Goal: Information Seeking & Learning: Check status

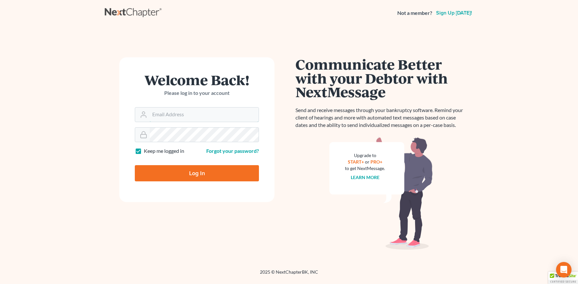
type input "[PERSON_NAME][EMAIL_ADDRESS][DOMAIN_NAME]"
click at [172, 171] on input "Log In" at bounding box center [197, 173] width 124 height 16
type input "Thinking..."
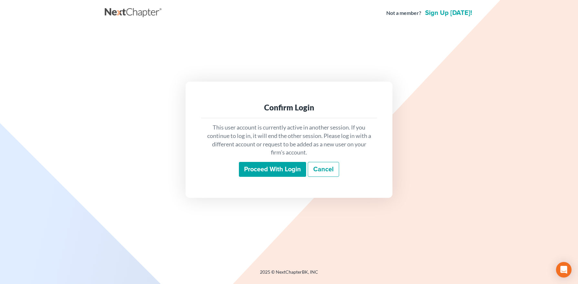
click at [282, 169] on input "Proceed with login" at bounding box center [272, 169] width 67 height 15
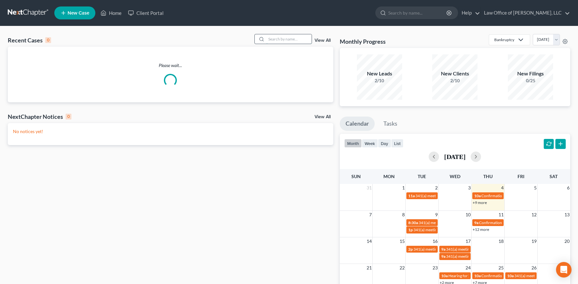
click at [294, 36] on input "search" at bounding box center [289, 38] width 45 height 9
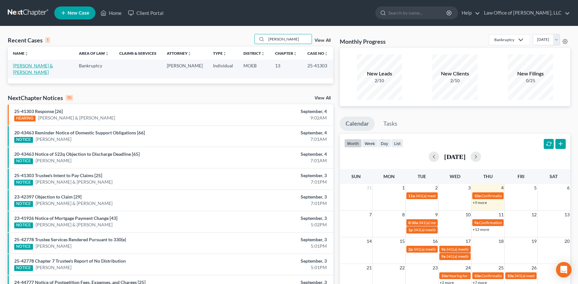
type input "[PERSON_NAME]"
click at [46, 66] on link "[PERSON_NAME] & [PERSON_NAME]" at bounding box center [33, 69] width 40 height 12
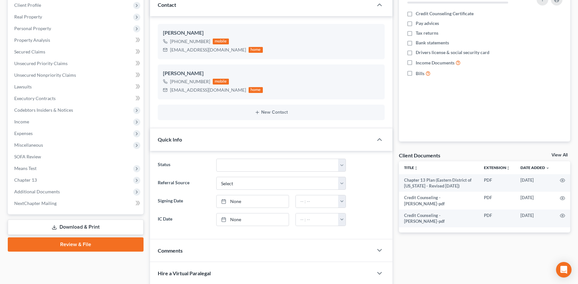
scroll to position [93, 0]
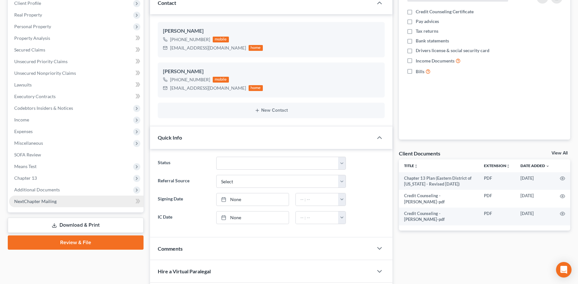
drag, startPoint x: 49, startPoint y: 190, endPoint x: 56, endPoint y: 231, distance: 42.1
click at [49, 190] on span "Additional Documents" at bounding box center [37, 189] width 46 height 5
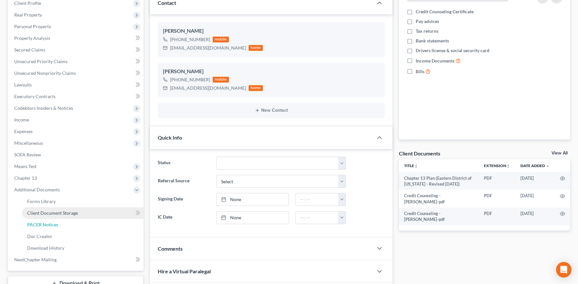
drag, startPoint x: 51, startPoint y: 221, endPoint x: 110, endPoint y: 208, distance: 60.6
click at [51, 221] on link "PACER Notices" at bounding box center [83, 225] width 122 height 12
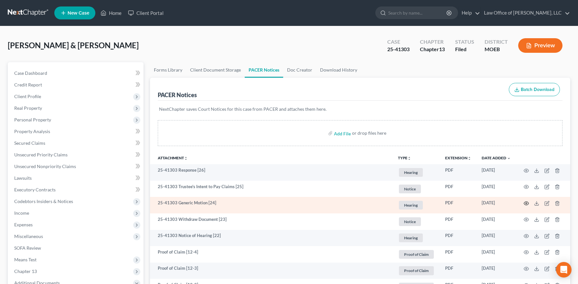
click at [526, 202] on icon "button" at bounding box center [526, 204] width 5 height 4
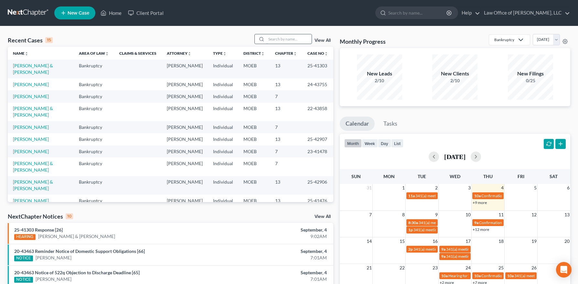
click at [289, 40] on input "search" at bounding box center [289, 38] width 45 height 9
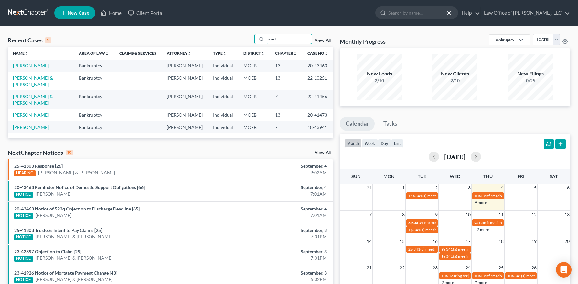
type input "west"
drag, startPoint x: 30, startPoint y: 66, endPoint x: 50, endPoint y: 112, distance: 50.4
click at [30, 66] on link "West, Andrew" at bounding box center [31, 65] width 36 height 5
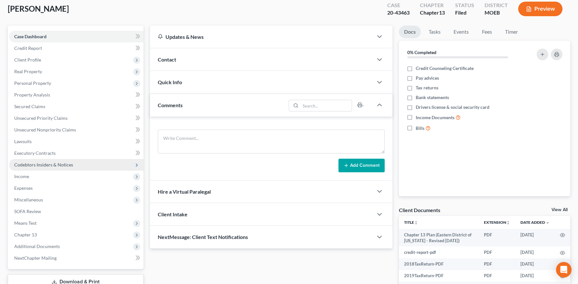
scroll to position [86, 0]
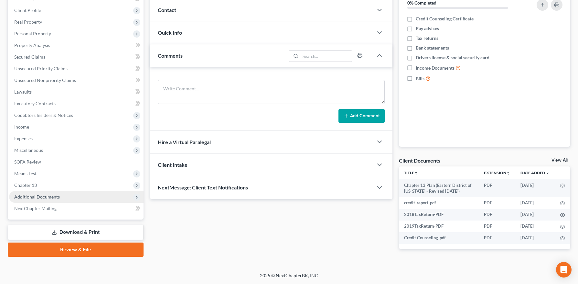
click at [47, 196] on span "Additional Documents" at bounding box center [37, 196] width 46 height 5
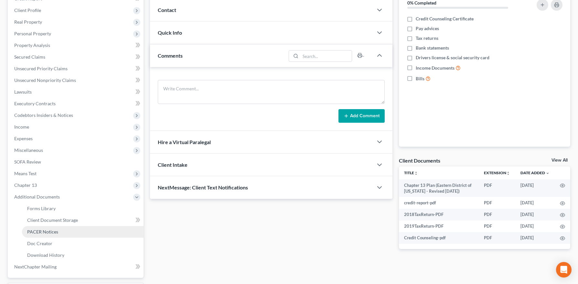
drag, startPoint x: 55, startPoint y: 235, endPoint x: 77, endPoint y: 235, distance: 21.3
click at [55, 235] on link "PACER Notices" at bounding box center [83, 232] width 122 height 12
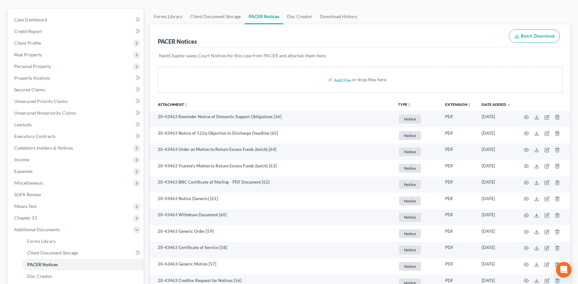
scroll to position [55, 0]
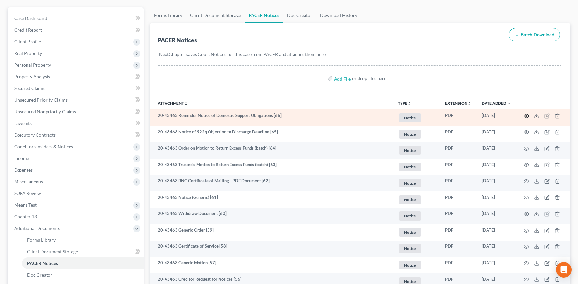
click at [527, 115] on icon "button" at bounding box center [526, 115] width 5 height 5
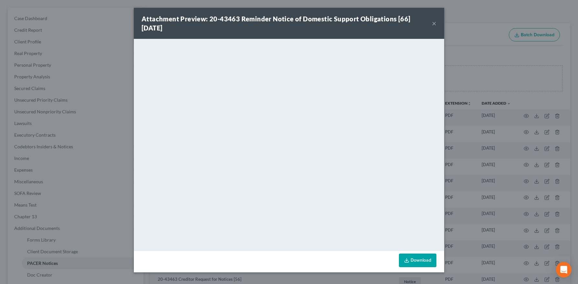
drag, startPoint x: 432, startPoint y: 22, endPoint x: 438, endPoint y: 25, distance: 6.5
click at [432, 22] on button "×" at bounding box center [434, 23] width 5 height 8
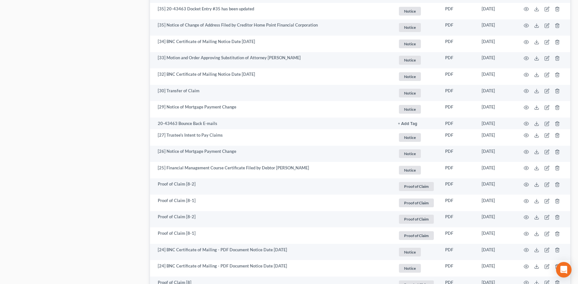
scroll to position [736, 0]
